Goal: Task Accomplishment & Management: Manage account settings

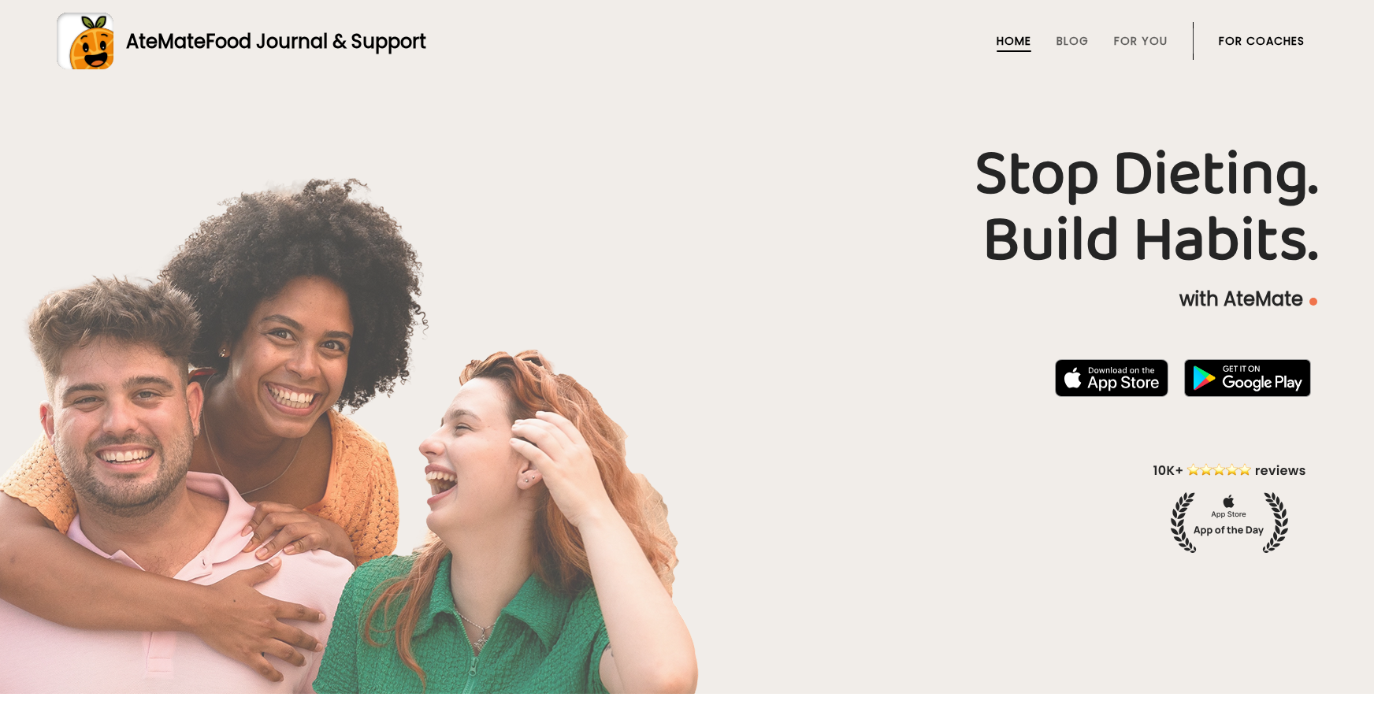
click at [1262, 47] on link "For Coaches" at bounding box center [1262, 41] width 86 height 13
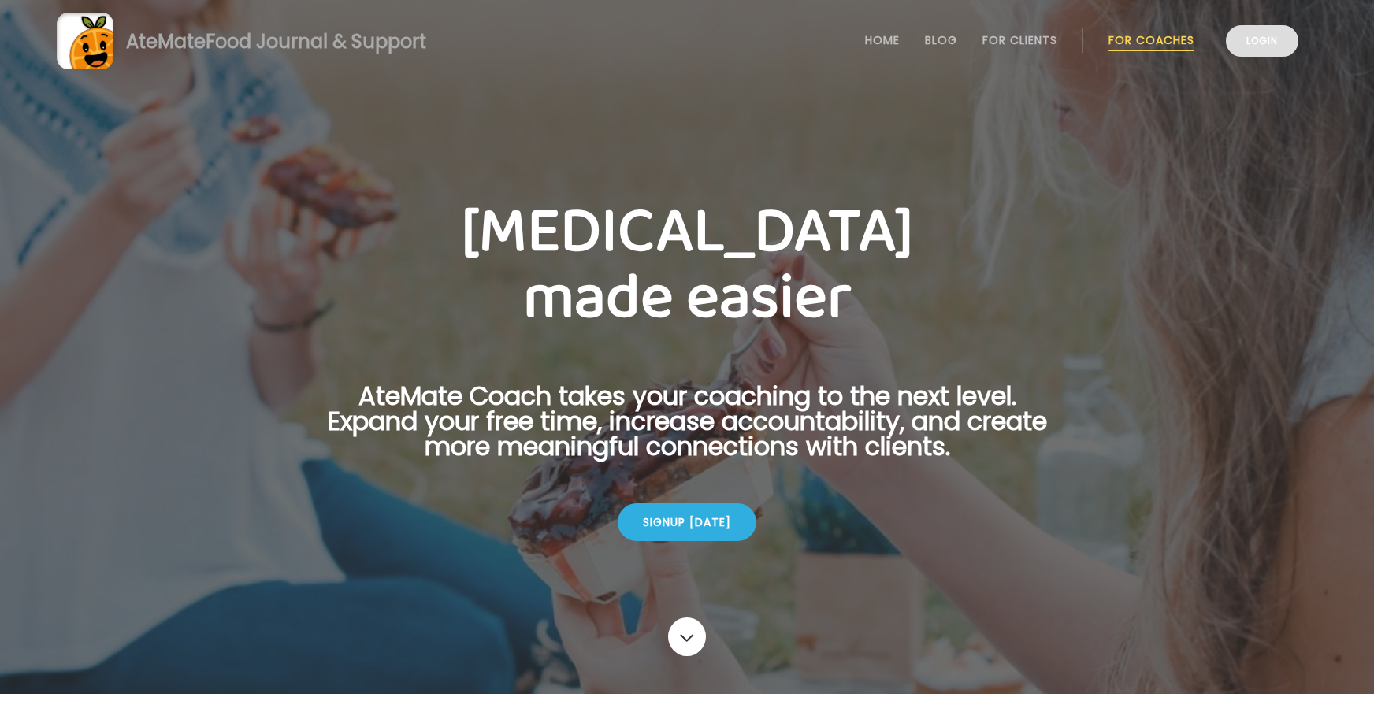
click at [1263, 55] on link "Login" at bounding box center [1262, 41] width 72 height 32
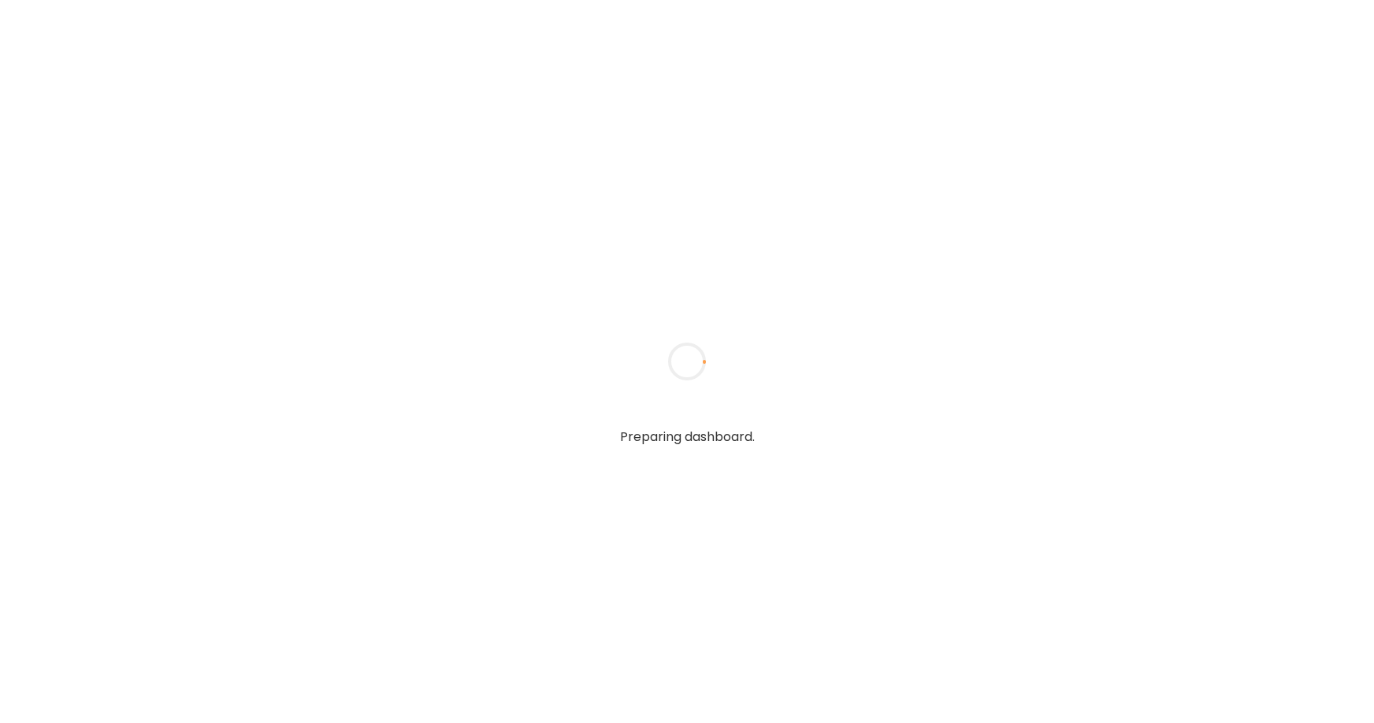
type input "**********"
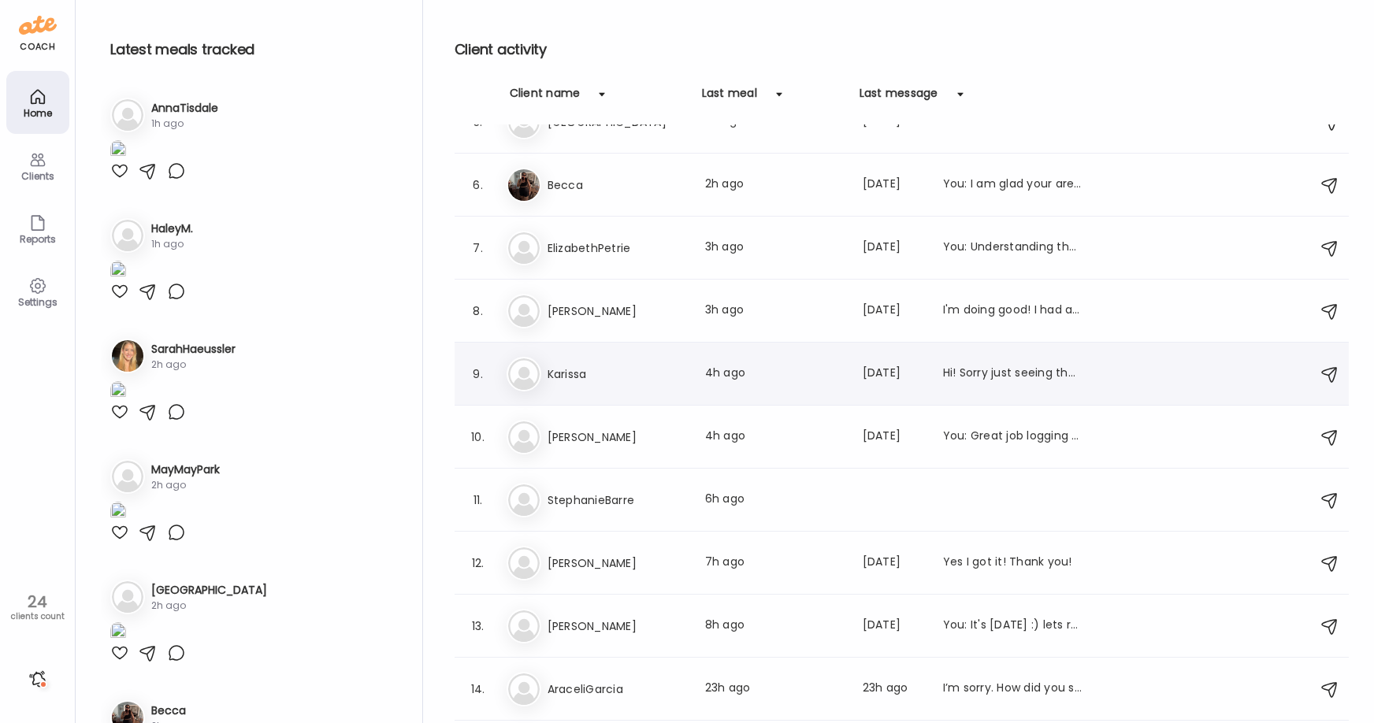
scroll to position [287, 0]
click at [564, 604] on div "13. [PERSON_NAME] Last meal: 8h ago Last message: [DATE] You: It's [DATE] :) le…" at bounding box center [902, 625] width 894 height 63
click at [593, 637] on div "[PERSON_NAME] Last meal: 8h ago Last message: [DATE] You: It's [DATE] :) lets r…" at bounding box center [904, 625] width 795 height 35
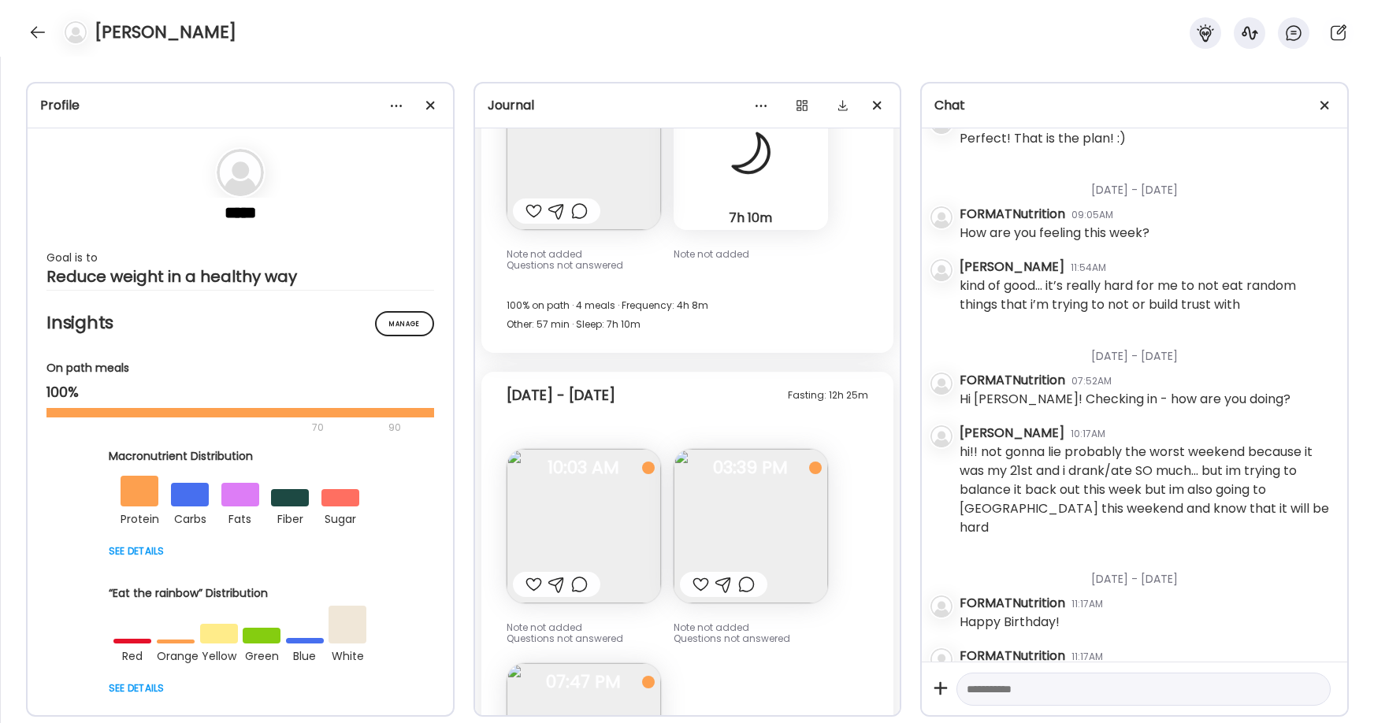
scroll to position [7559, 0]
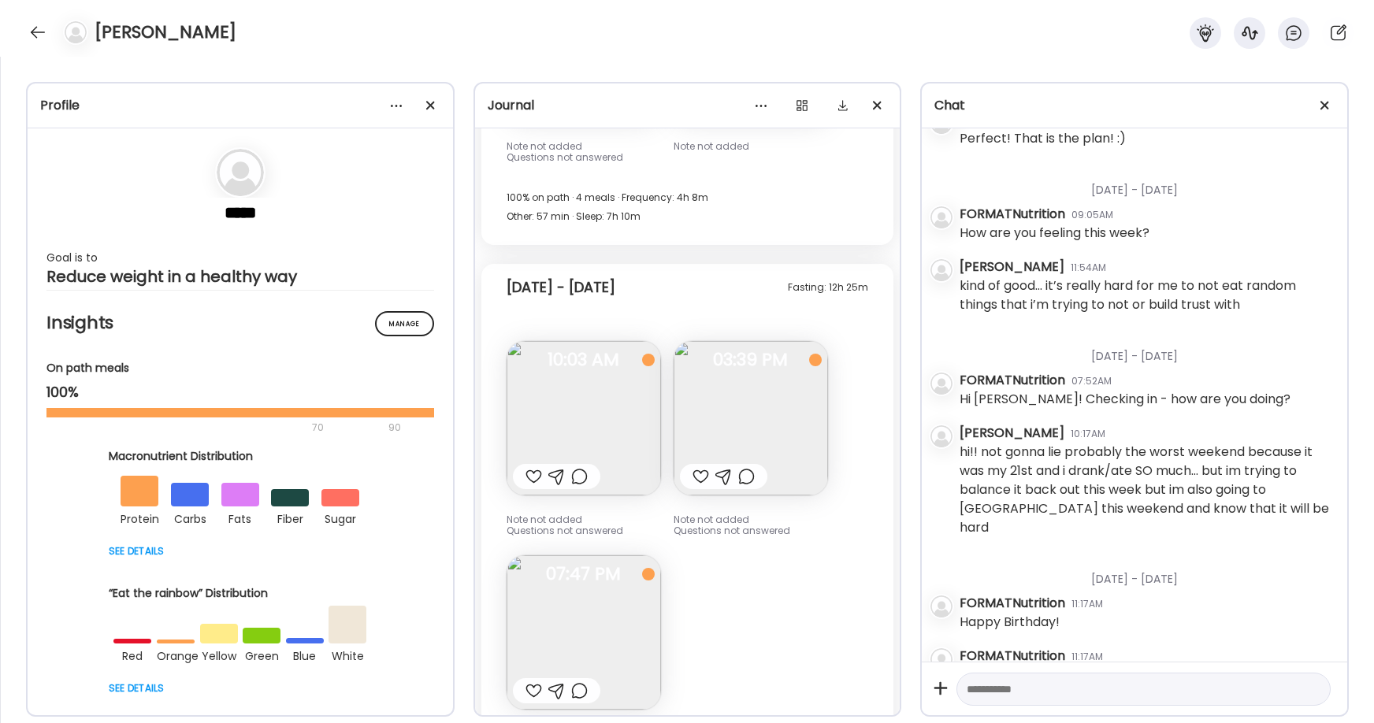
click at [772, 414] on img at bounding box center [751, 418] width 154 height 154
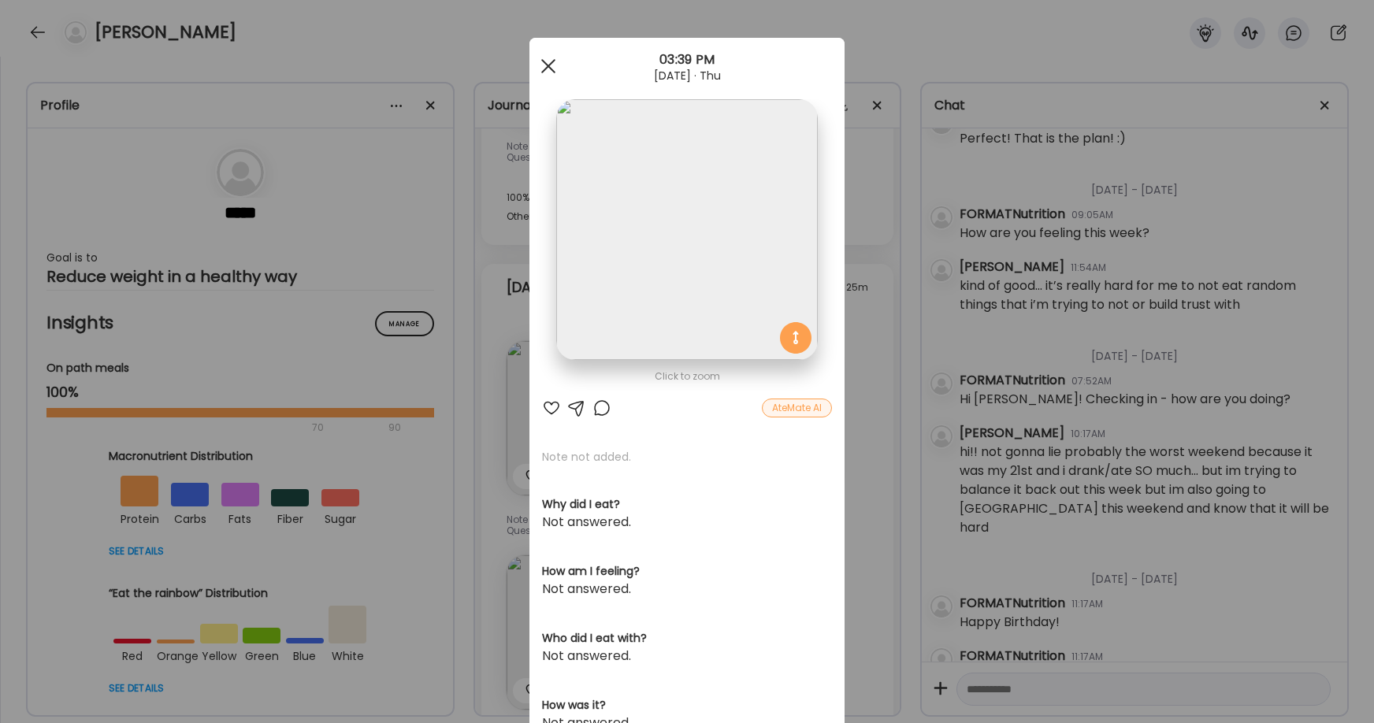
click at [547, 68] on span at bounding box center [548, 66] width 14 height 14
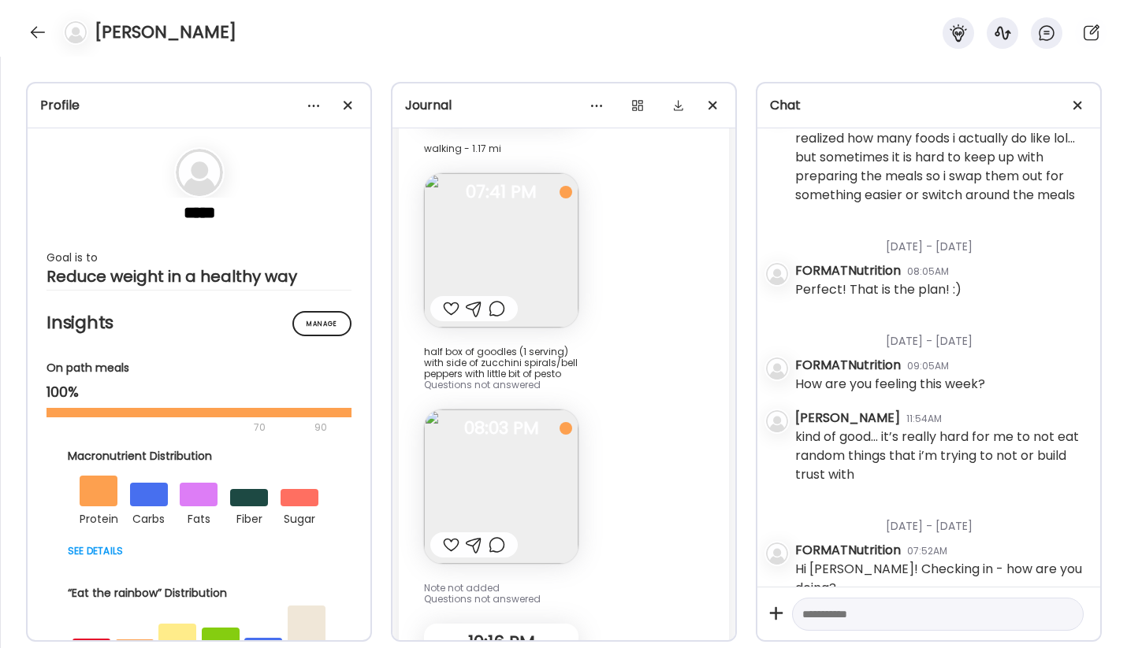
scroll to position [1806, 0]
